Goal: Task Accomplishment & Management: Use online tool/utility

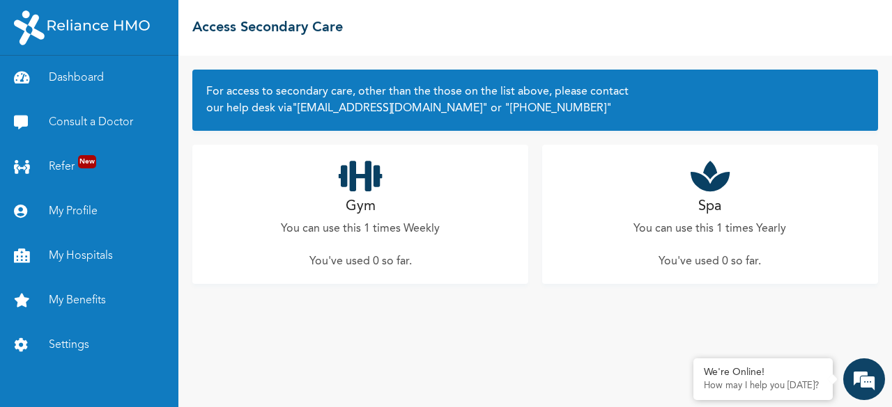
click at [358, 224] on p "You can use this 1 times Weekly" at bounding box center [360, 229] width 159 height 17
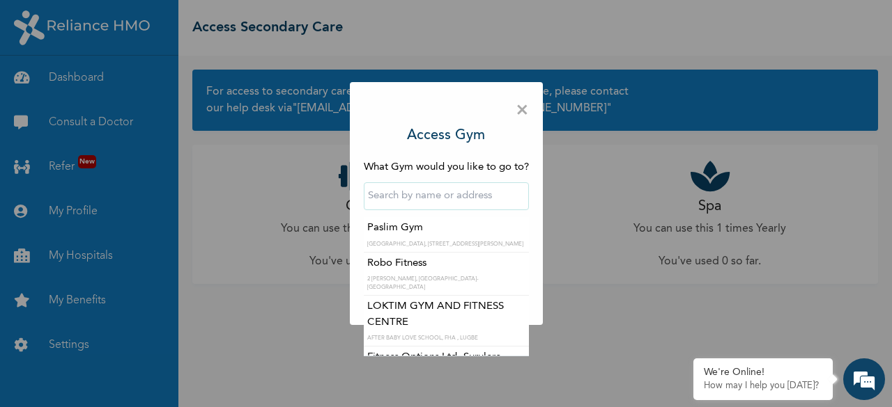
click at [470, 205] on input "text" at bounding box center [446, 197] width 165 height 28
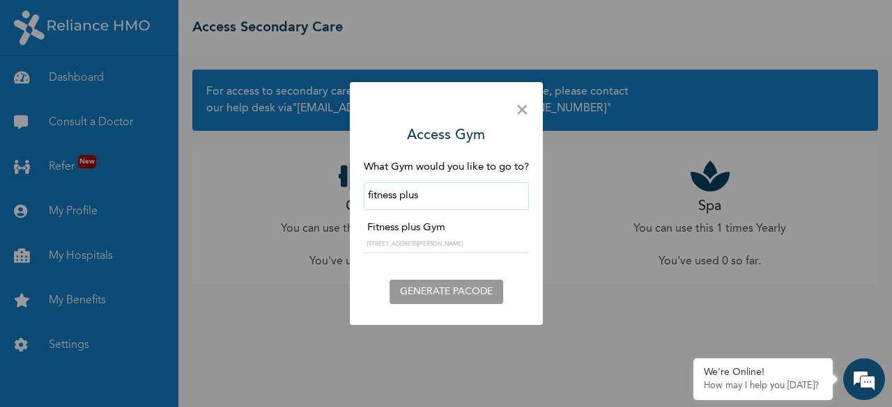
type input "Fitness plus Gym"
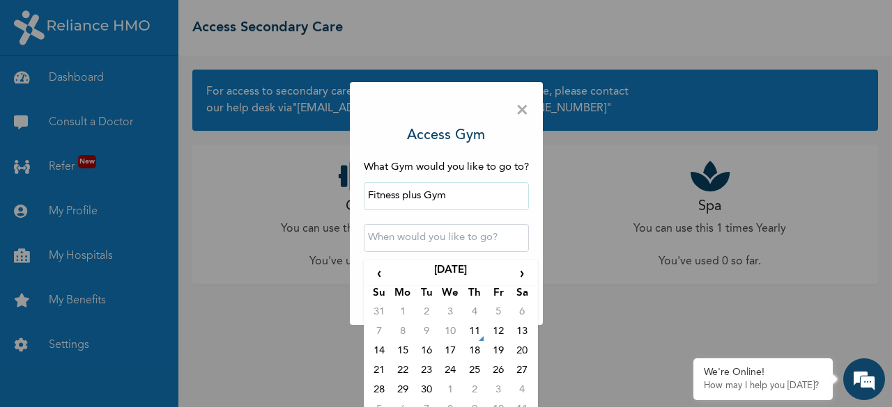
click at [417, 231] on input "text" at bounding box center [446, 238] width 165 height 28
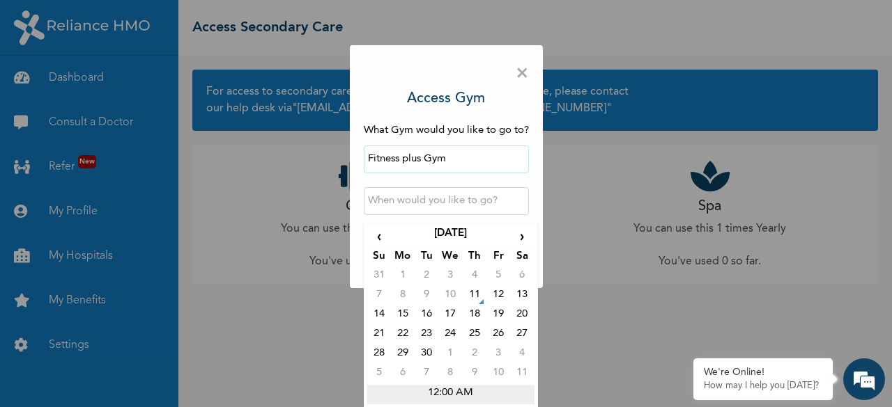
click at [438, 388] on td "12:00 AM" at bounding box center [450, 395] width 167 height 20
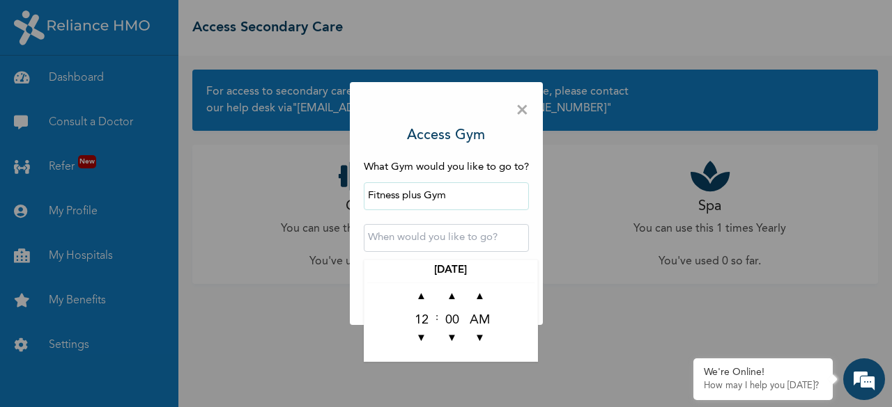
scroll to position [0, 0]
click at [419, 335] on span "▼" at bounding box center [421, 339] width 28 height 28
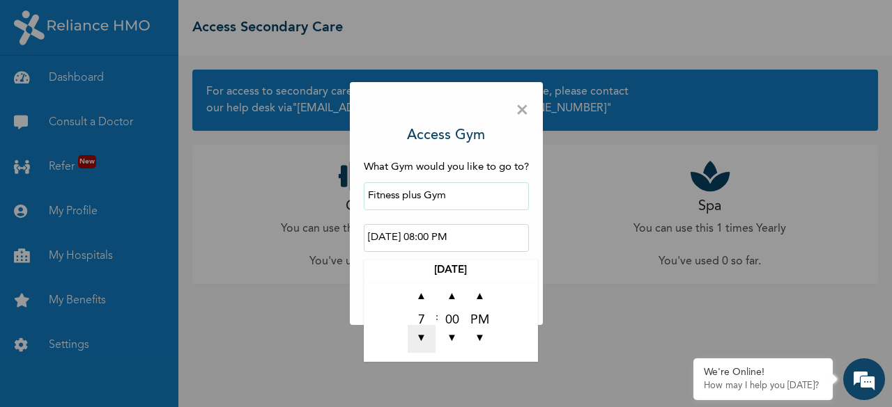
click at [419, 335] on span "▼" at bounding box center [421, 339] width 28 height 28
type input "[DATE] 07:00 PM"
click at [524, 228] on input "[DATE] 07:00 PM" at bounding box center [446, 238] width 165 height 28
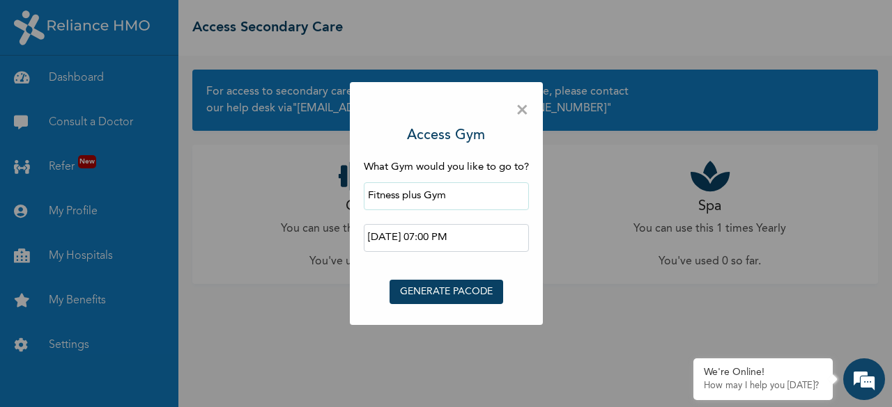
click at [534, 236] on div "× Access Gym What Gym would you like to go to? Fitness plus Gym [DATE] 07:00 PM…" at bounding box center [446, 204] width 193 height 244
click at [452, 292] on button "GENERATE PACODE" at bounding box center [446, 292] width 114 height 24
